Goal: Information Seeking & Learning: Understand process/instructions

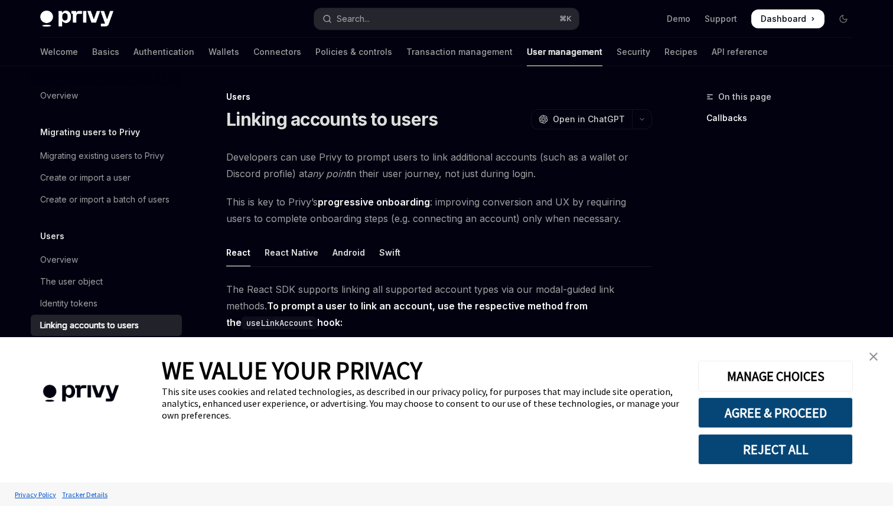
click at [875, 351] on link "close banner" at bounding box center [874, 357] width 24 height 24
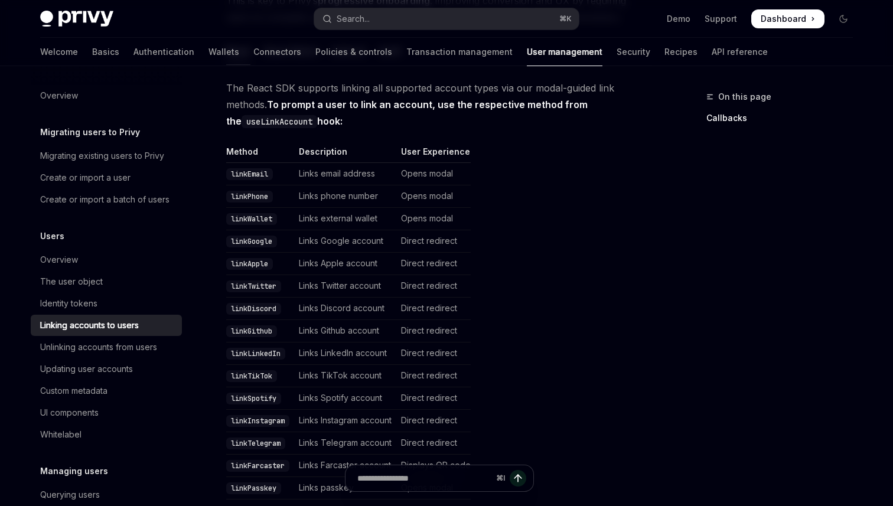
scroll to position [203, 0]
click at [422, 175] on td "Opens modal" at bounding box center [433, 173] width 74 height 22
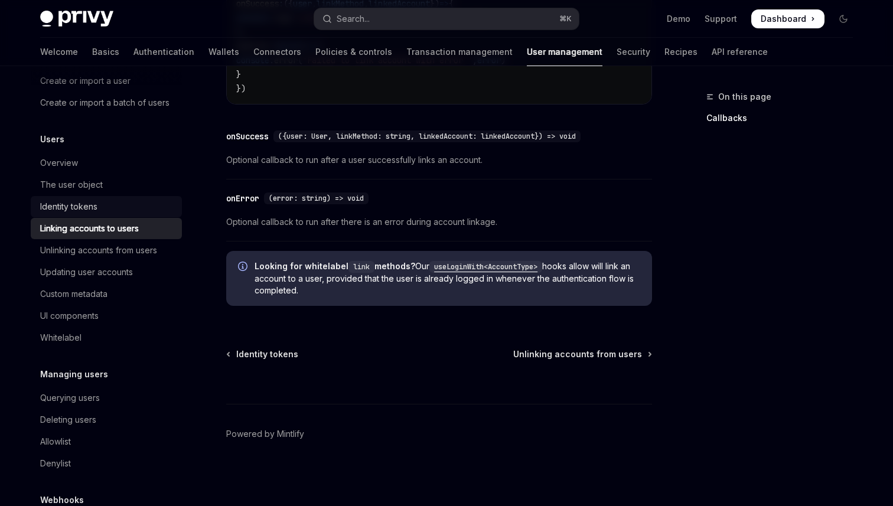
scroll to position [99, 0]
click at [84, 200] on div "Identity tokens" at bounding box center [68, 204] width 57 height 14
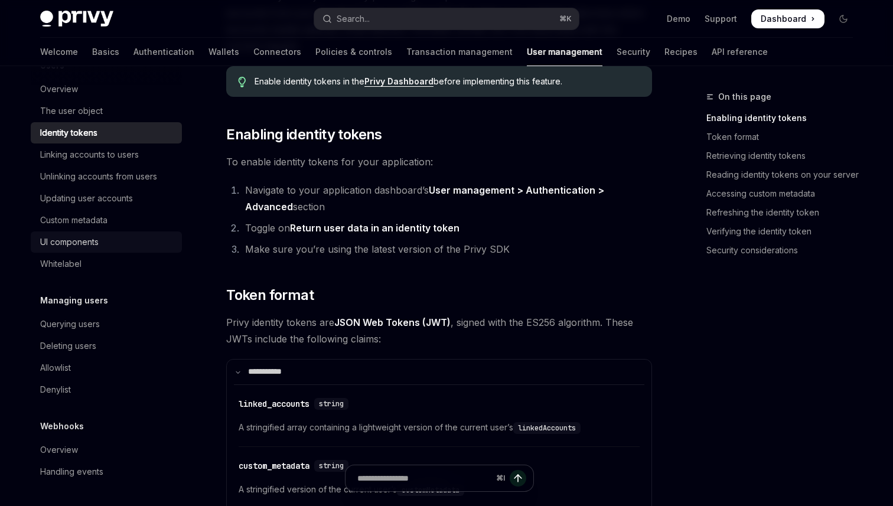
scroll to position [262, 0]
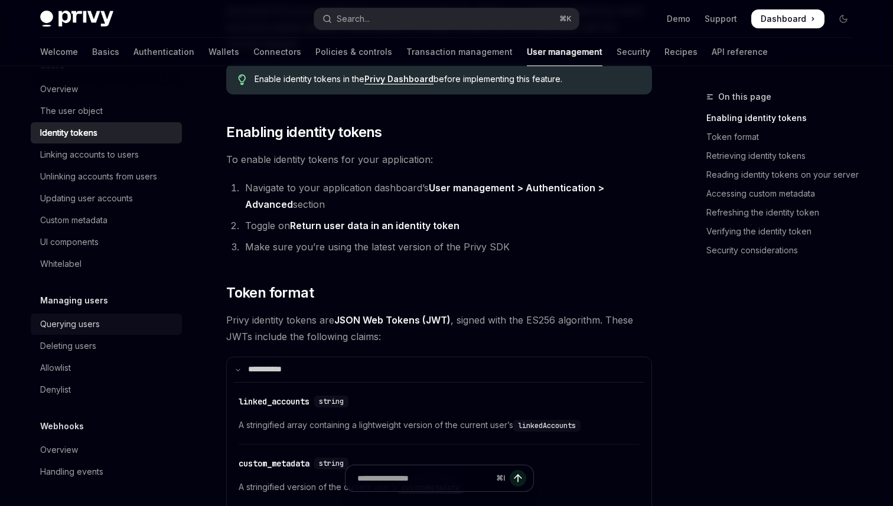
click at [101, 318] on div "Querying users" at bounding box center [107, 324] width 135 height 14
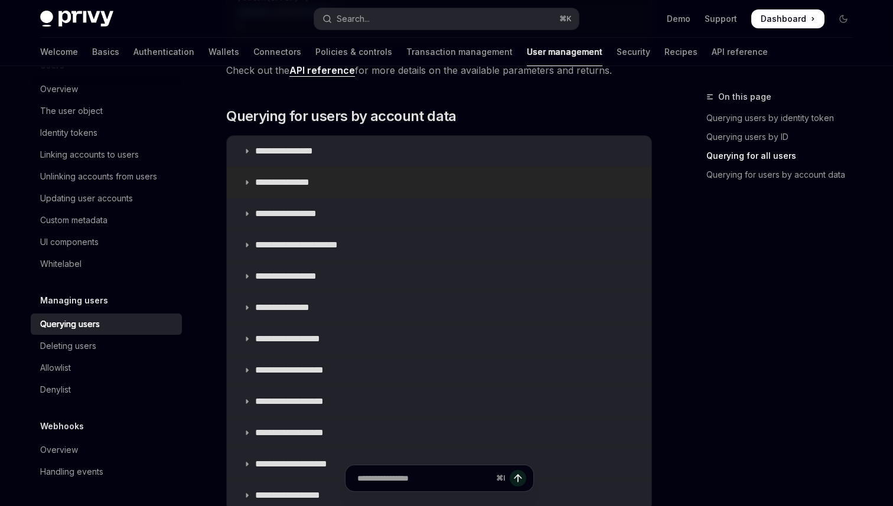
scroll to position [786, 0]
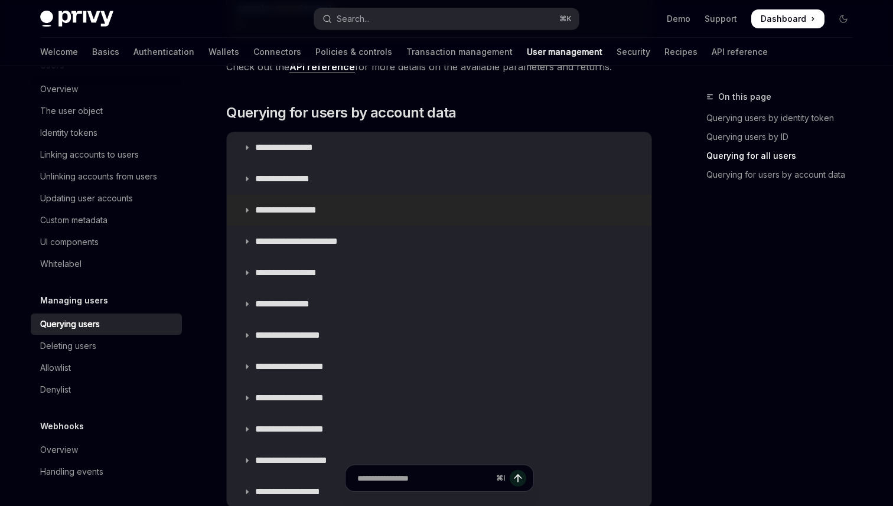
click at [363, 218] on summary "**********" at bounding box center [439, 210] width 425 height 31
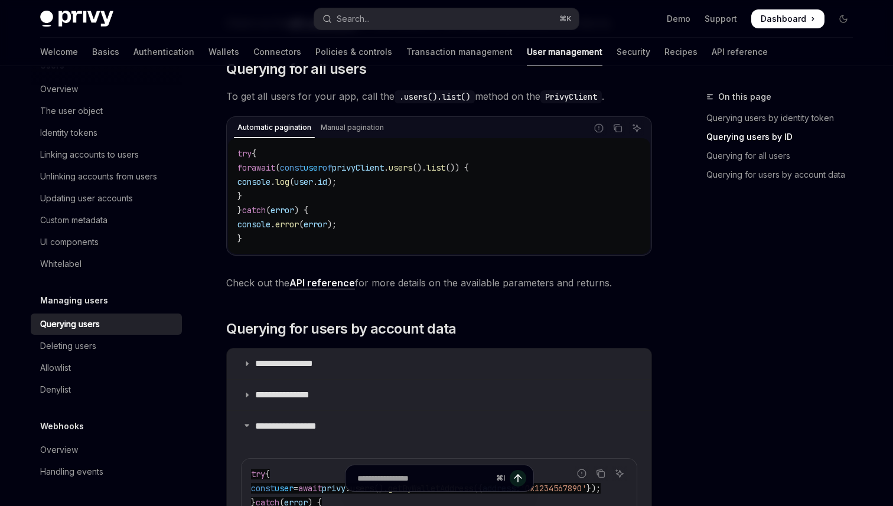
scroll to position [461, 0]
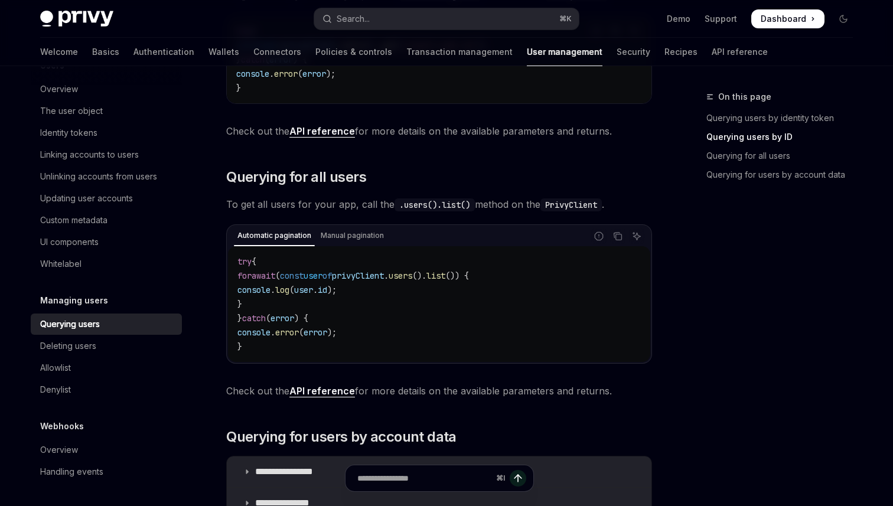
click at [320, 389] on link "API reference" at bounding box center [322, 391] width 66 height 12
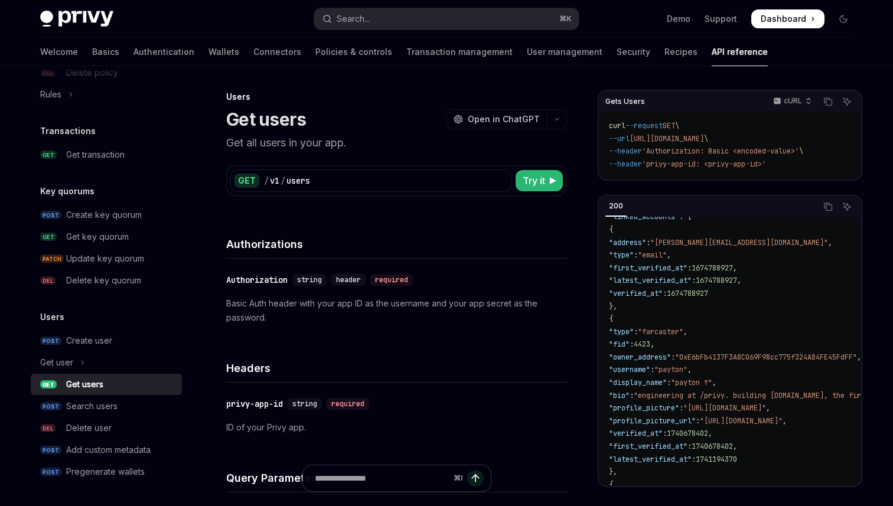
scroll to position [82, 0]
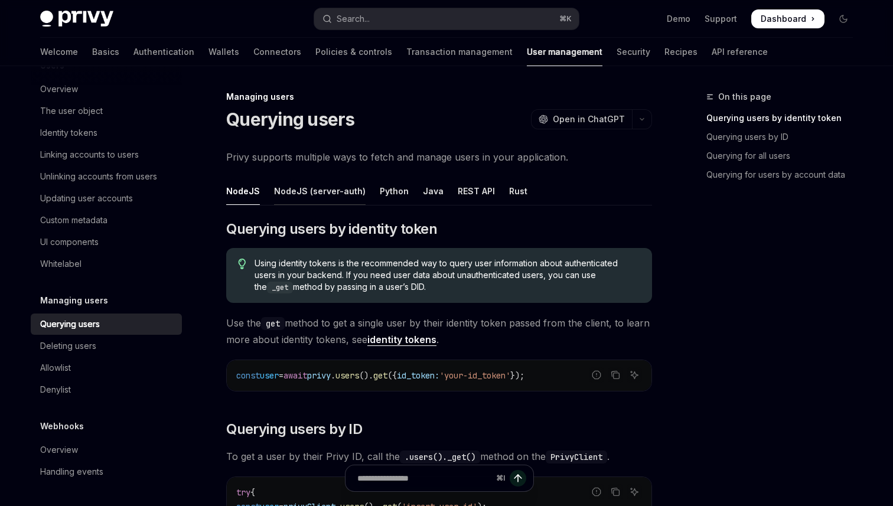
click at [311, 189] on div "NodeJS (server-auth)" at bounding box center [320, 191] width 92 height 28
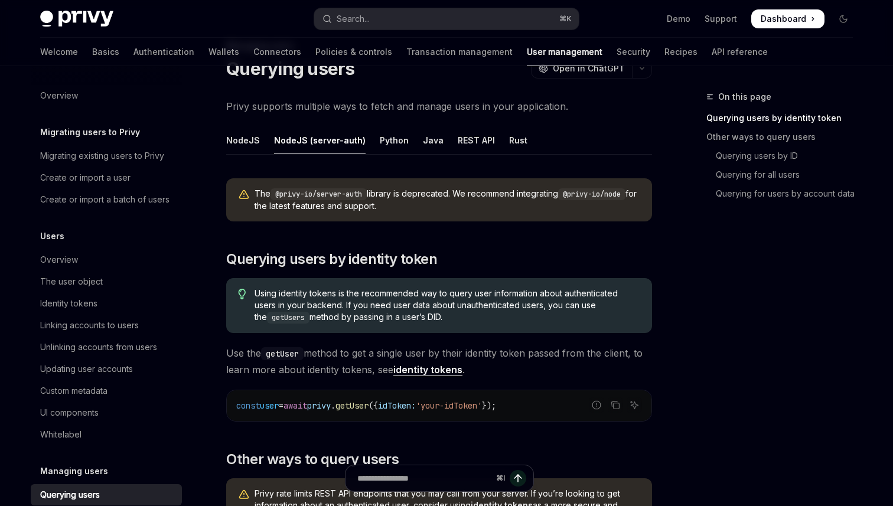
click at [96, 132] on h5 "Migrating users to Privy" at bounding box center [90, 132] width 100 height 14
click at [66, 92] on div "Overview" at bounding box center [59, 96] width 38 height 14
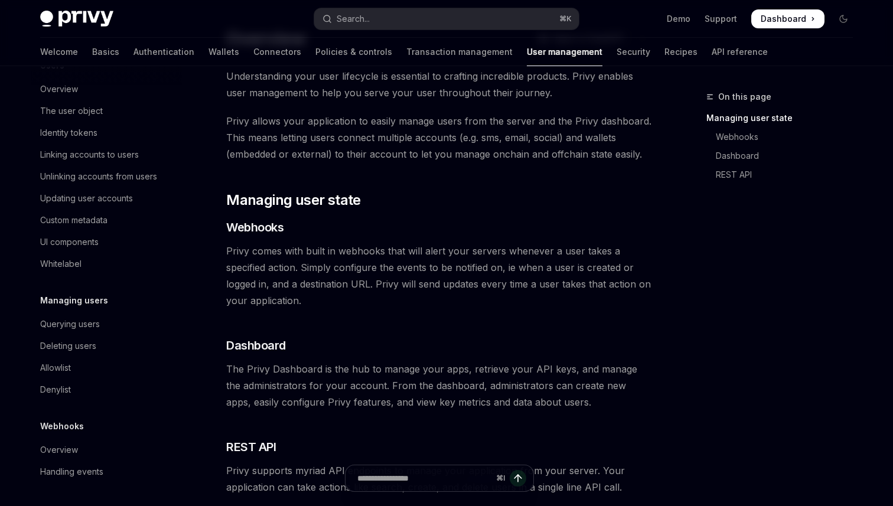
scroll to position [72, 0]
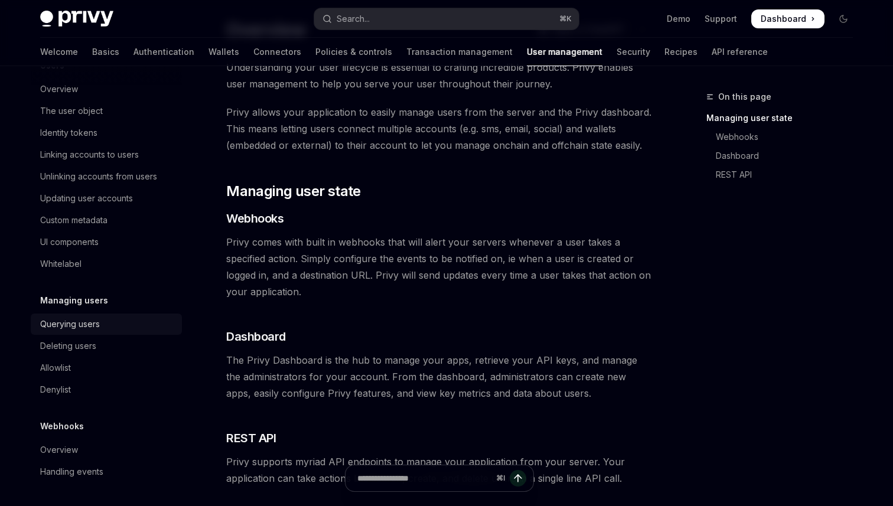
click at [95, 314] on link "Querying users" at bounding box center [106, 324] width 151 height 21
type textarea "*"
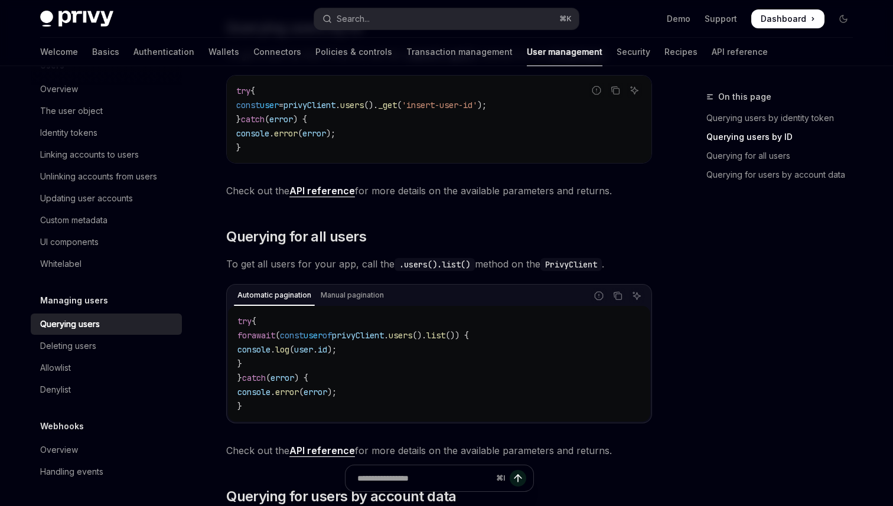
scroll to position [536, 0]
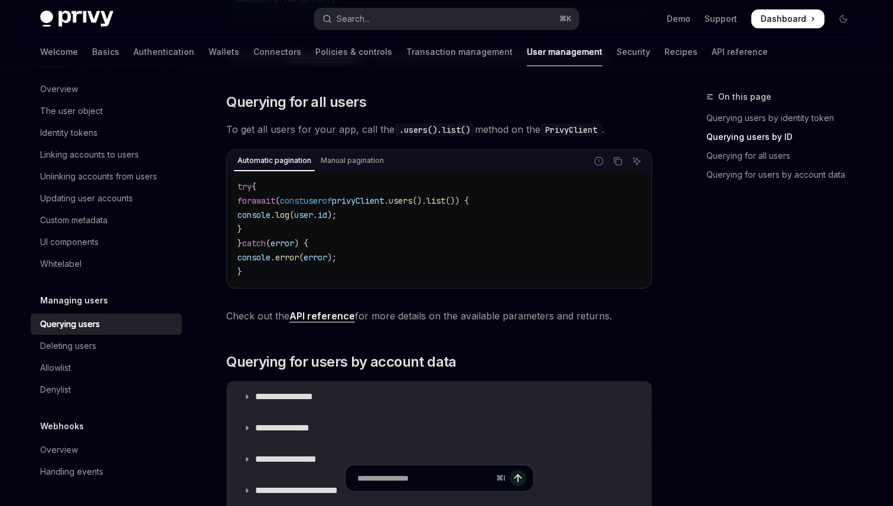
click at [790, 23] on span "Dashboard" at bounding box center [783, 19] width 45 height 12
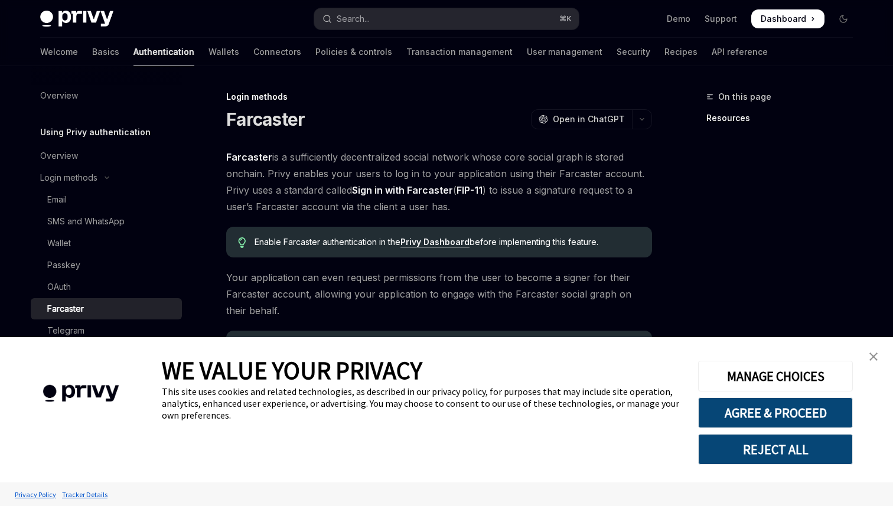
click at [872, 356] on img "close banner" at bounding box center [873, 357] width 8 height 8
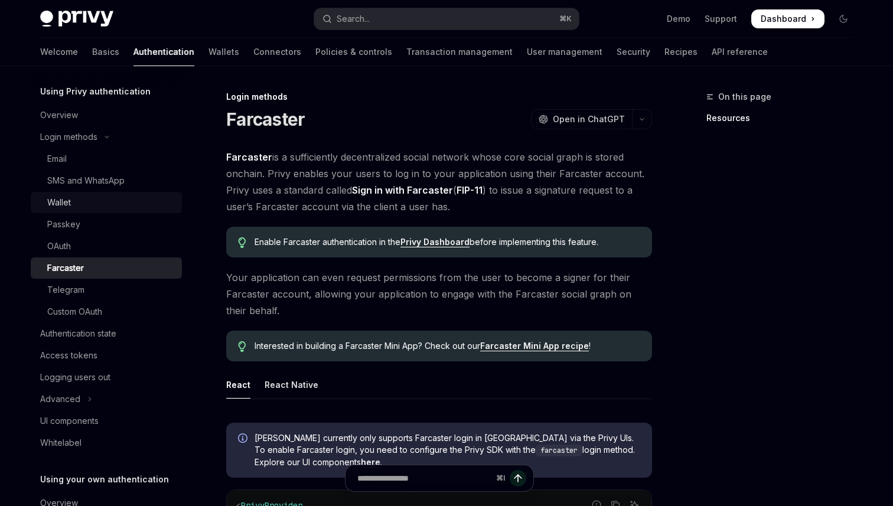
scroll to position [93, 0]
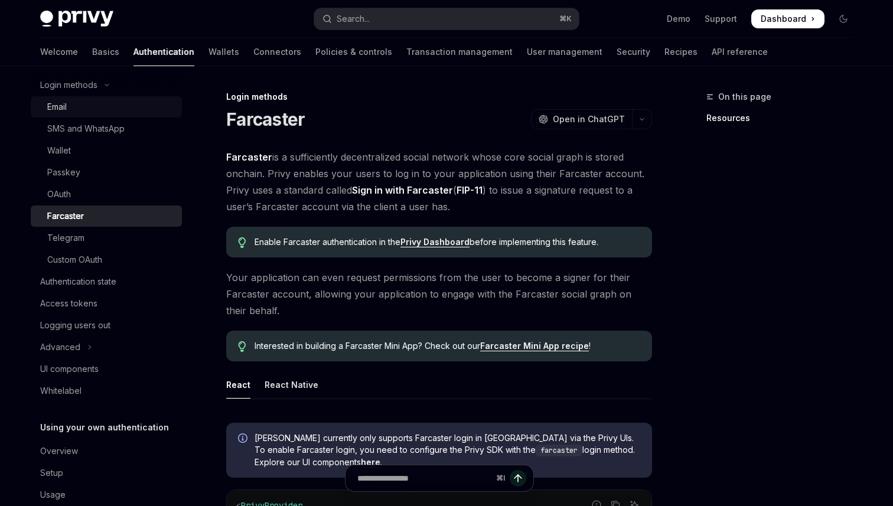
click at [87, 115] on link "Email" at bounding box center [106, 106] width 151 height 21
type textarea "*"
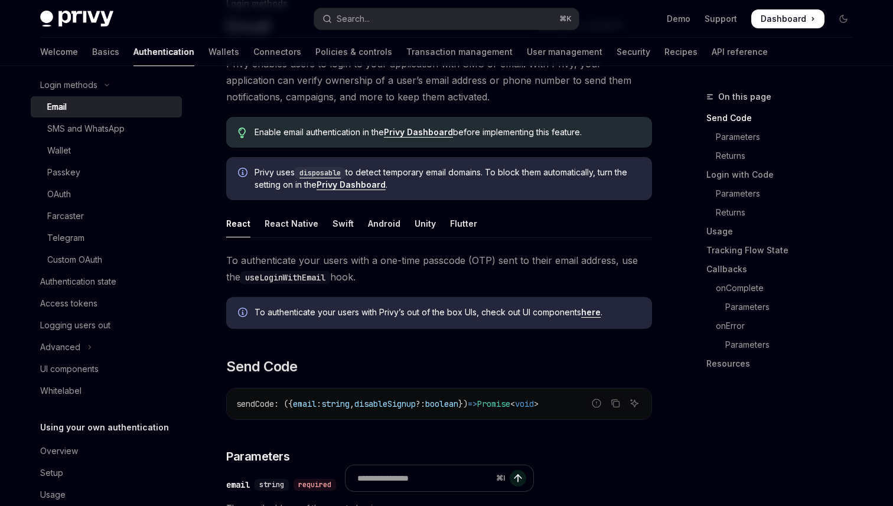
scroll to position [99, 0]
